Goal: Task Accomplishment & Management: Manage account settings

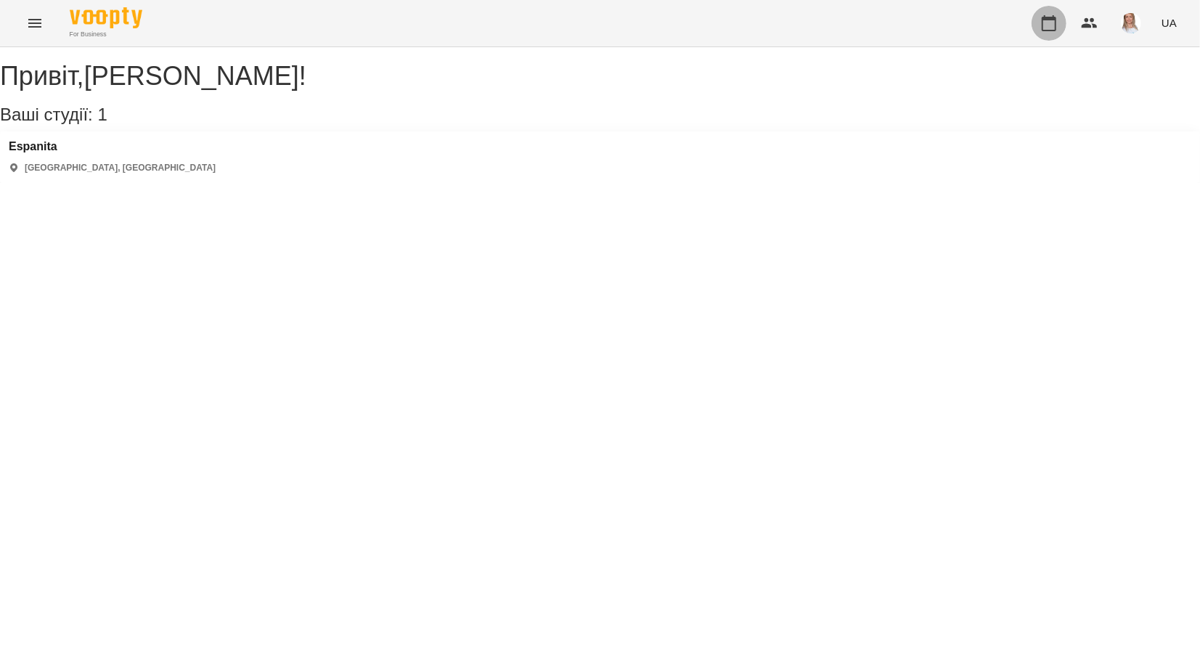
click at [1042, 29] on icon "button" at bounding box center [1049, 23] width 17 height 17
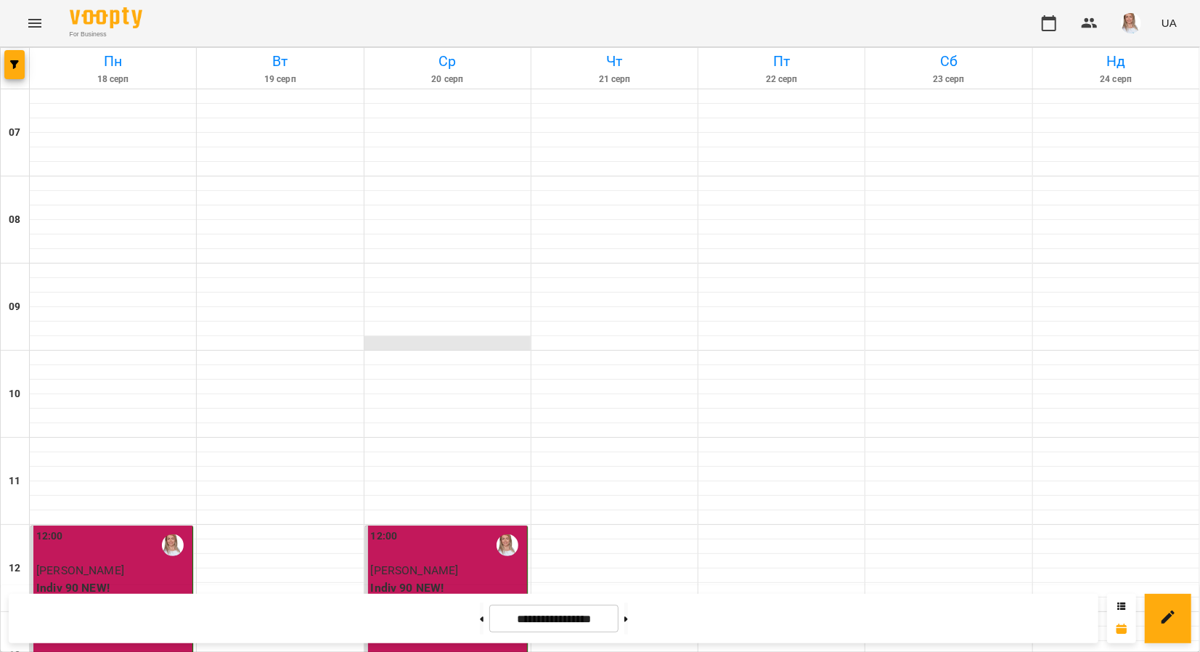
scroll to position [654, 0]
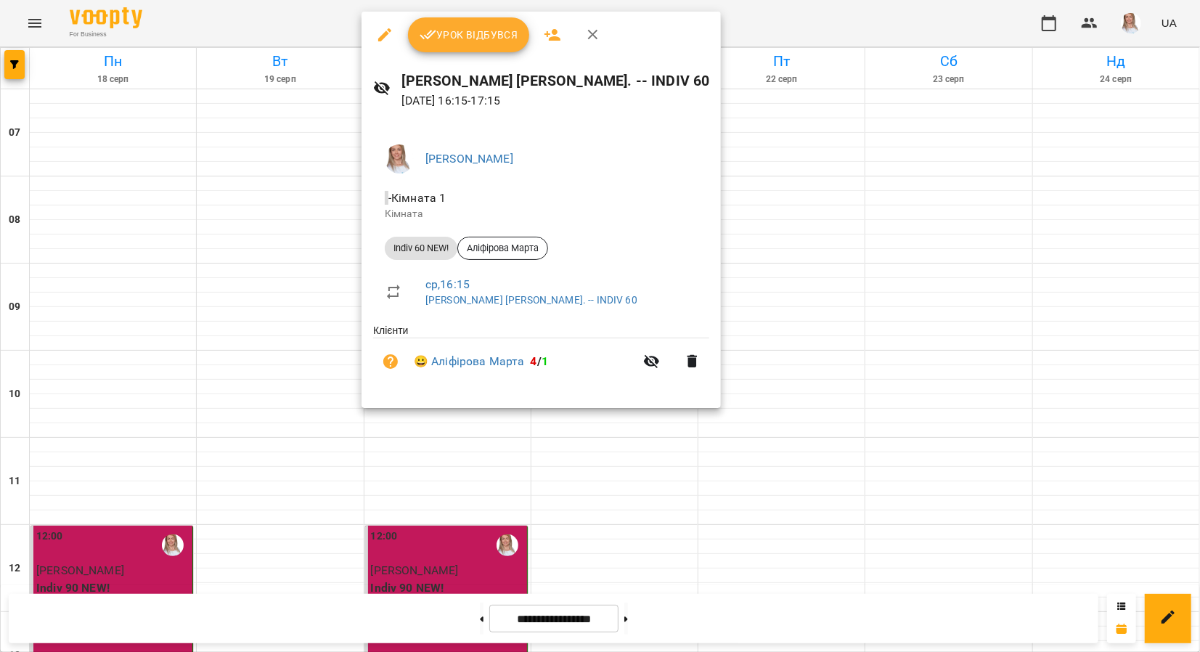
click at [463, 31] on span "Урок відбувся" at bounding box center [469, 34] width 99 height 17
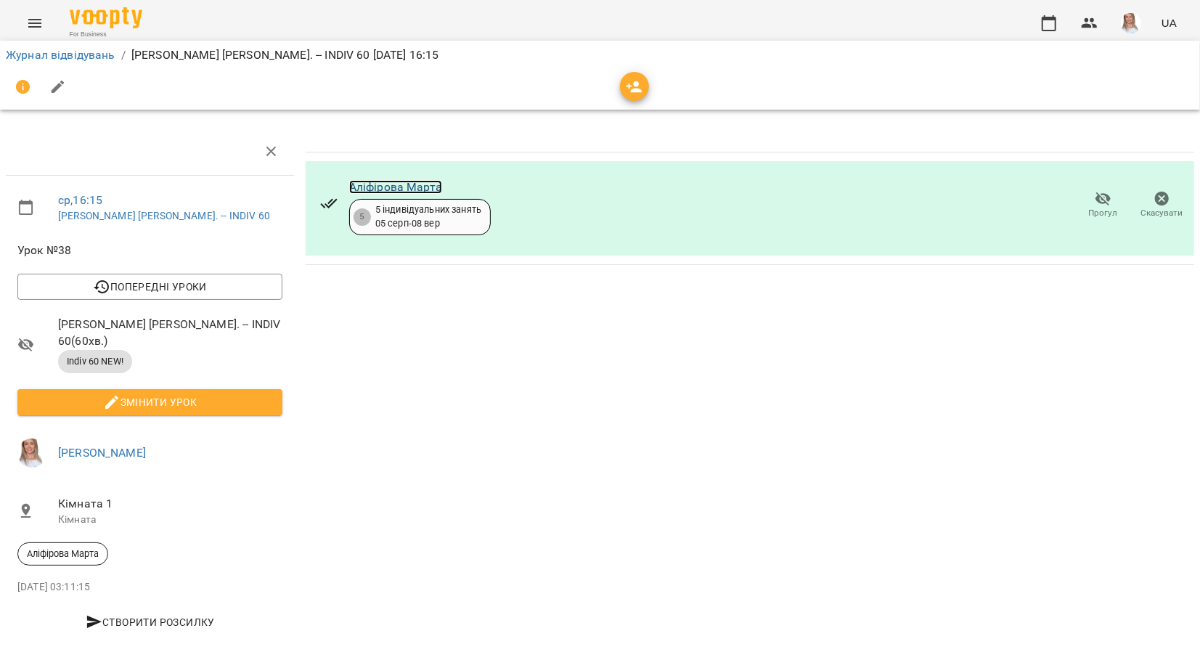
click at [382, 189] on link "Аліфірова Марта" at bounding box center [395, 187] width 93 height 14
click at [1045, 23] on icon "button" at bounding box center [1049, 23] width 17 height 17
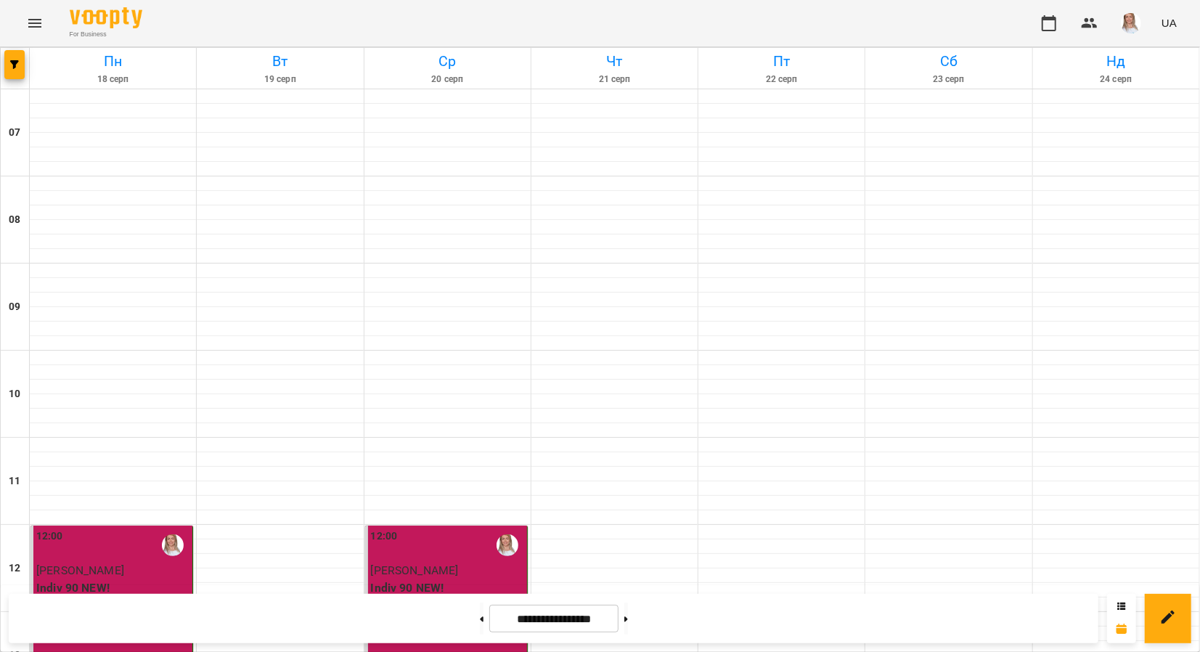
scroll to position [896, 0]
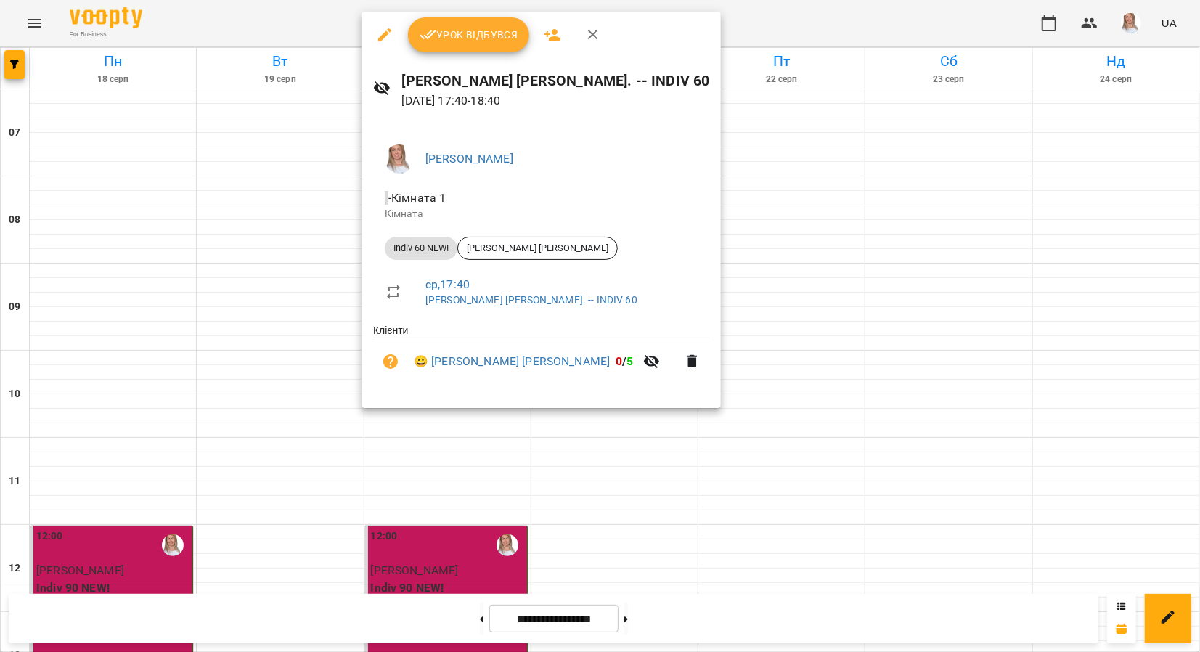
click at [460, 33] on span "Урок відбувся" at bounding box center [469, 34] width 99 height 17
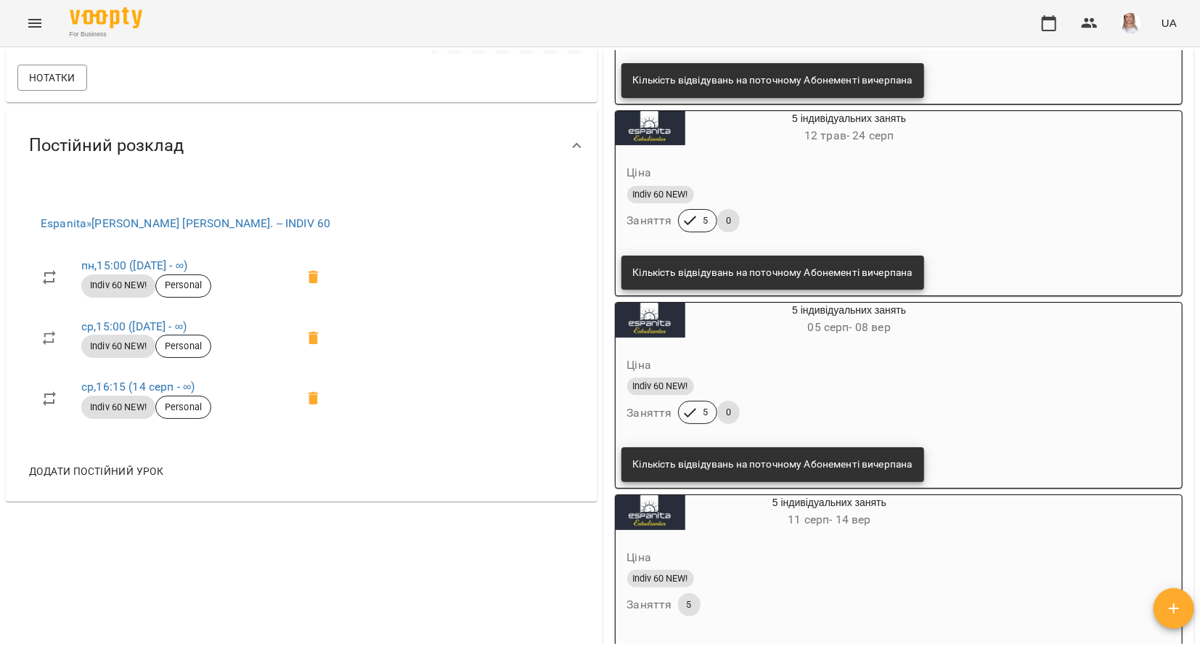
scroll to position [363, 0]
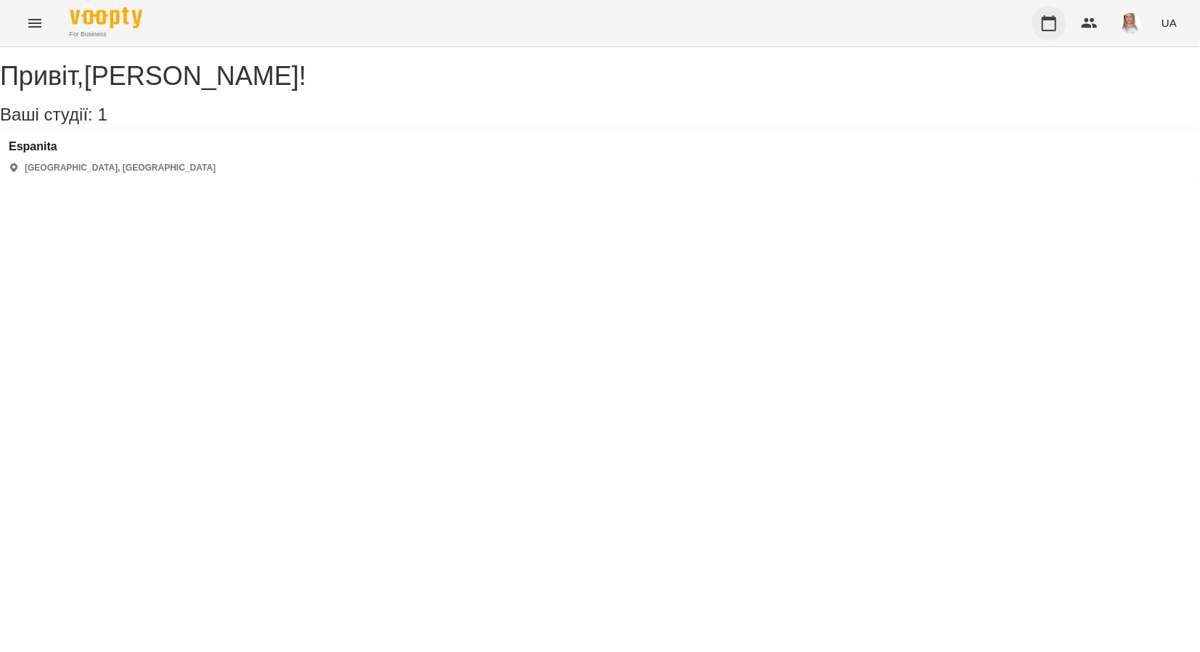
click at [1049, 19] on icon "button" at bounding box center [1049, 23] width 15 height 16
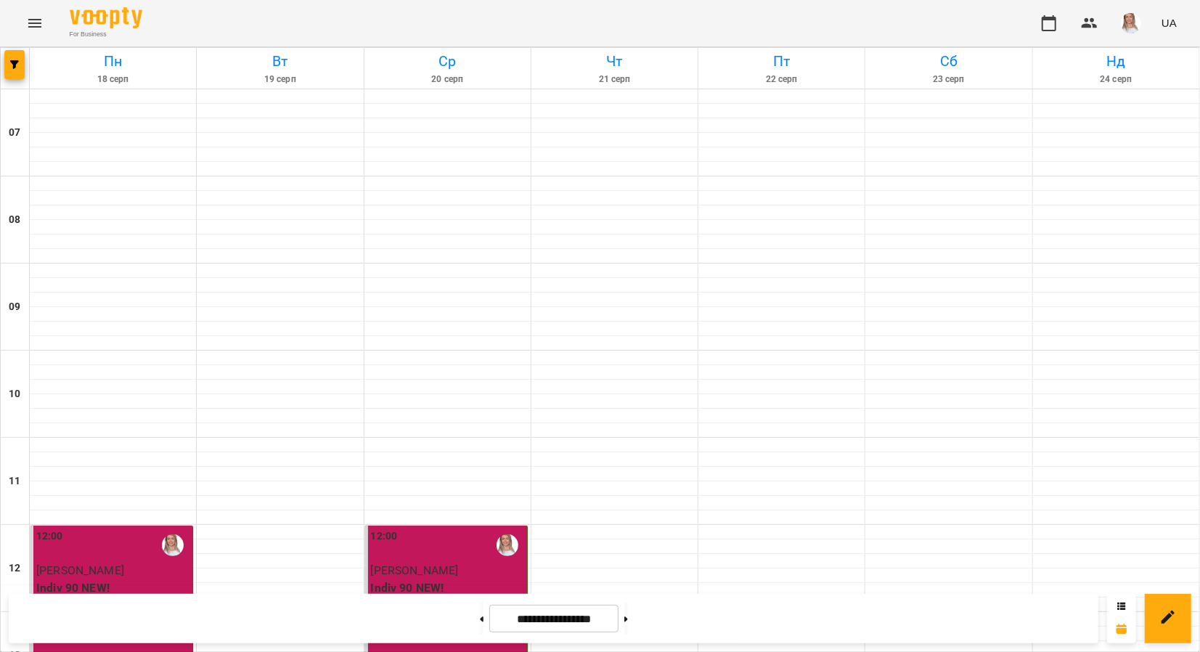
scroll to position [896, 0]
